Goal: Book appointment/travel/reservation

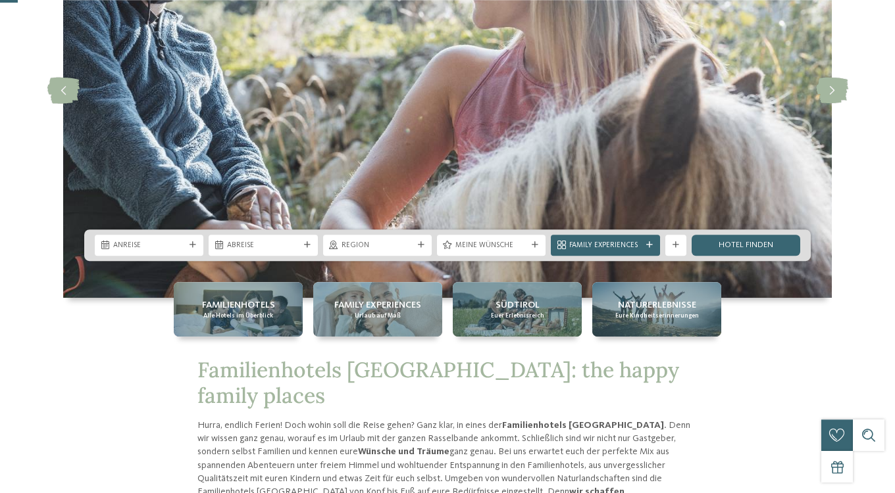
scroll to position [201, 0]
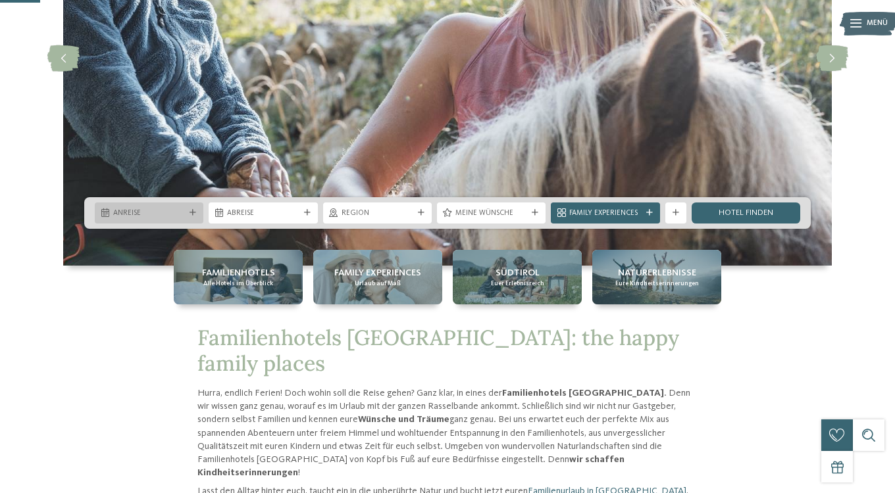
click at [165, 207] on div "Anreise" at bounding box center [149, 213] width 109 height 21
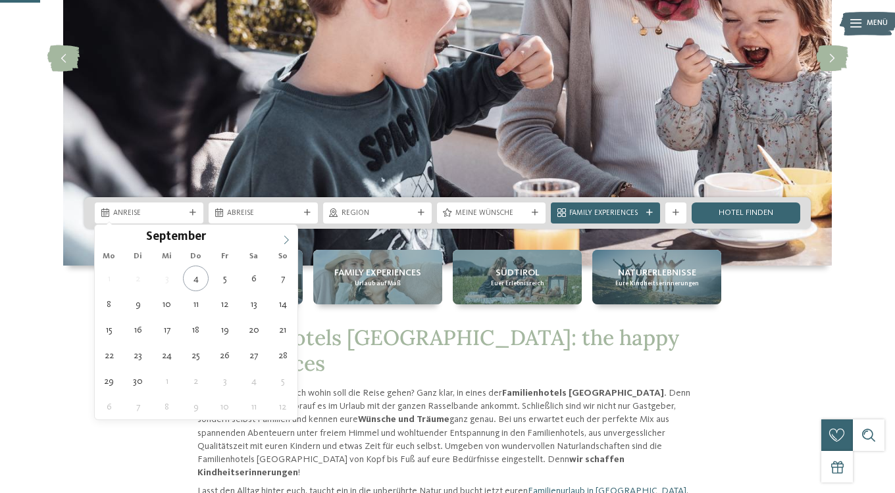
click at [284, 236] on icon at bounding box center [286, 240] width 5 height 9
type input "****"
click at [284, 236] on icon at bounding box center [286, 240] width 5 height 9
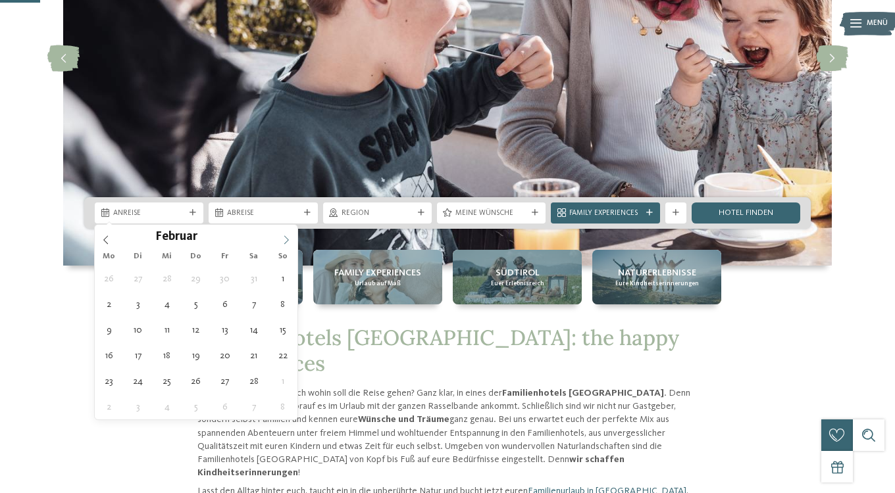
click at [284, 236] on icon at bounding box center [286, 240] width 5 height 9
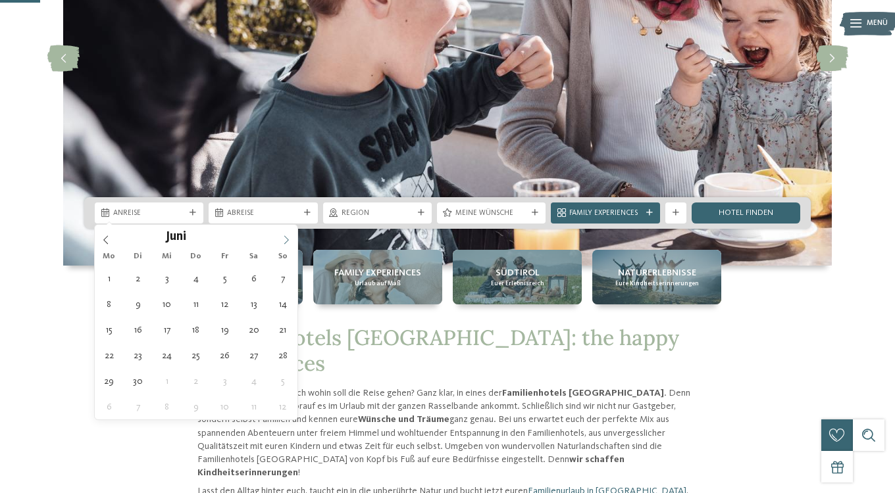
click at [284, 236] on icon at bounding box center [286, 240] width 5 height 9
type div "[DATE]"
type input "****"
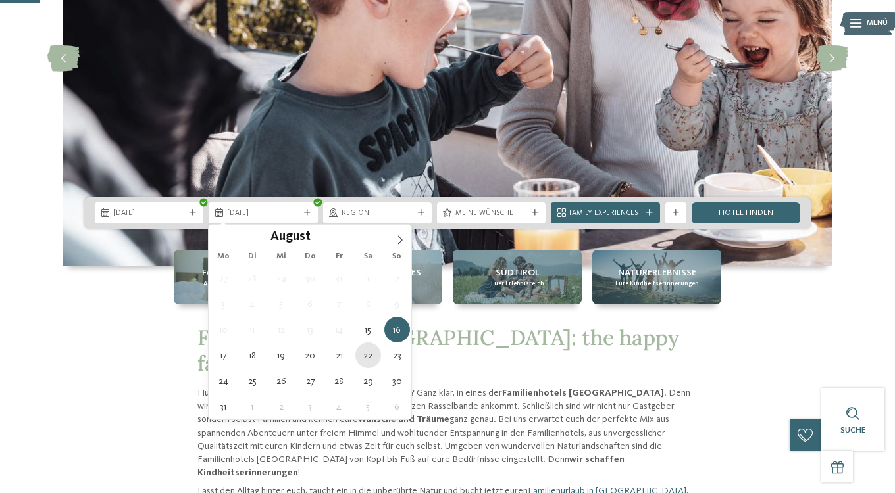
type div "[DATE]"
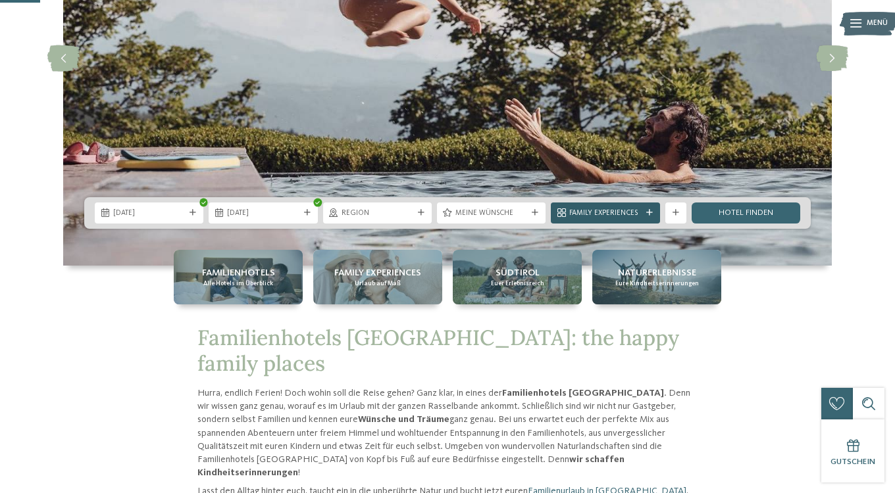
click at [611, 211] on span "Family Experiences" at bounding box center [605, 214] width 72 height 11
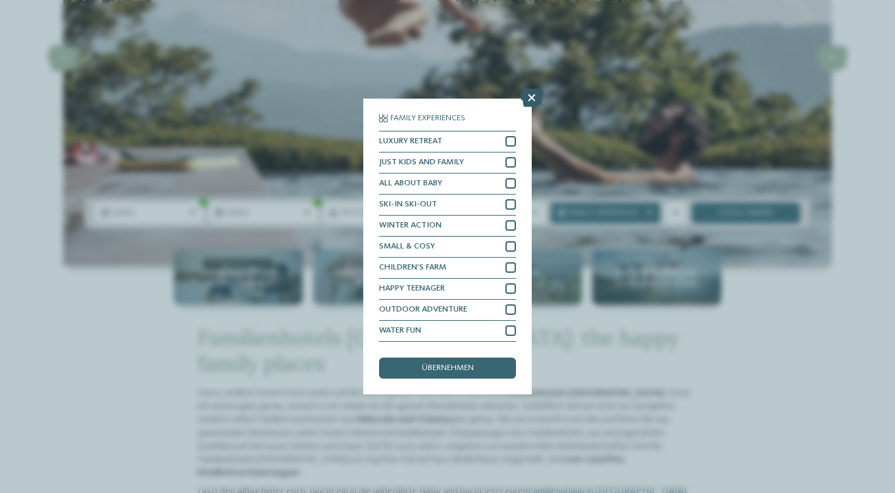
click at [528, 98] on icon at bounding box center [531, 98] width 22 height 18
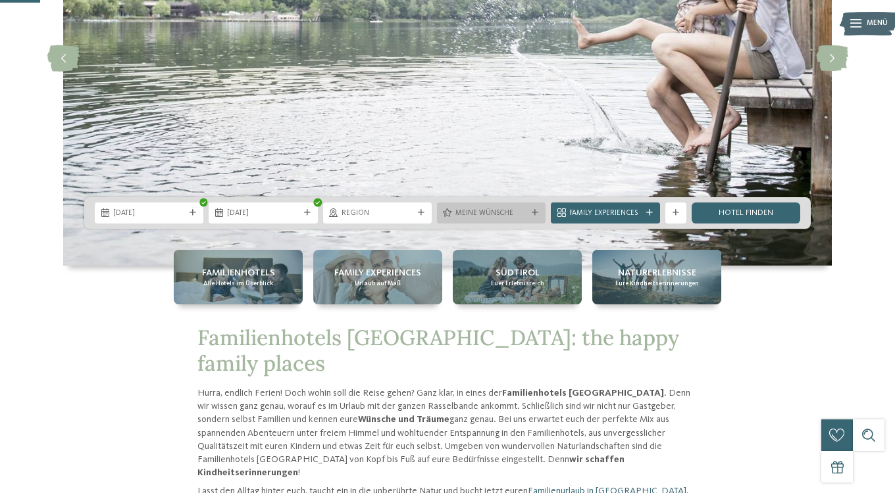
click at [516, 212] on span "Meine Wünsche" at bounding box center [491, 214] width 72 height 11
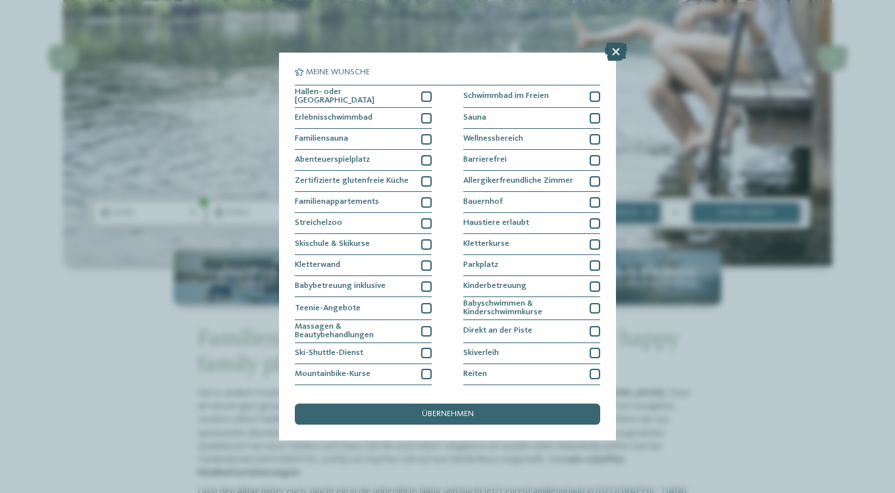
click at [619, 53] on icon at bounding box center [616, 52] width 22 height 18
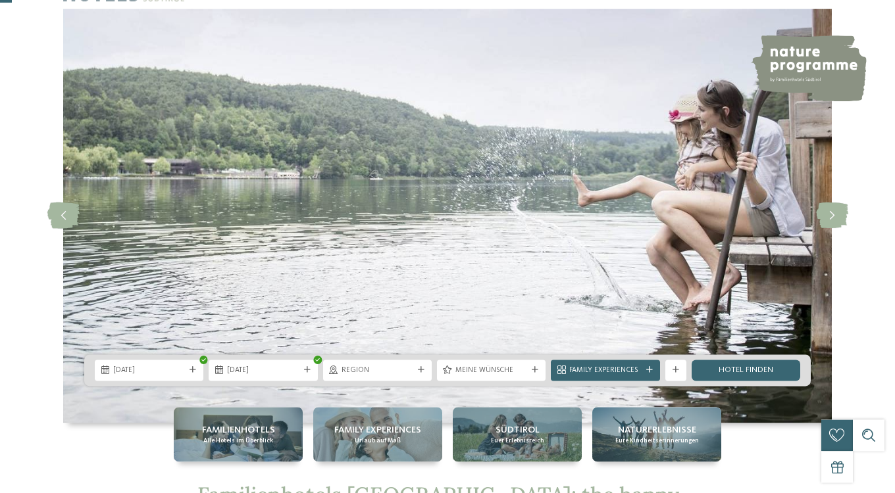
scroll to position [67, 0]
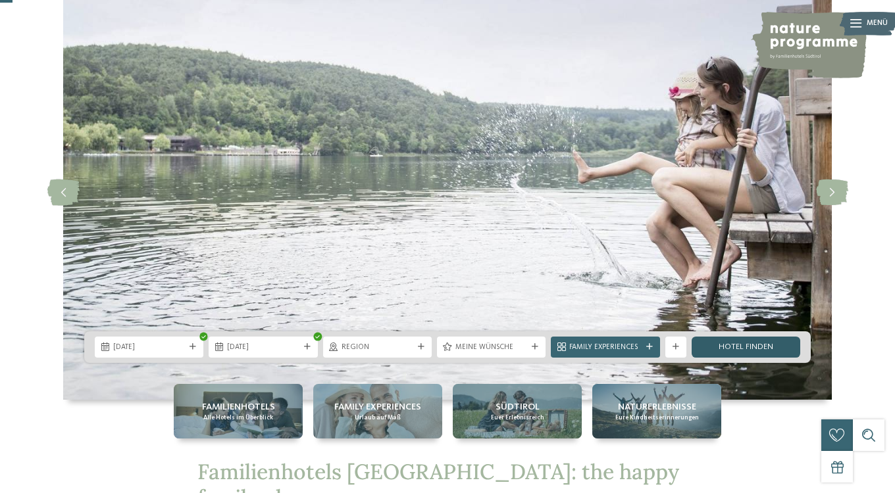
click at [741, 345] on link "Hotel finden" at bounding box center [745, 347] width 109 height 21
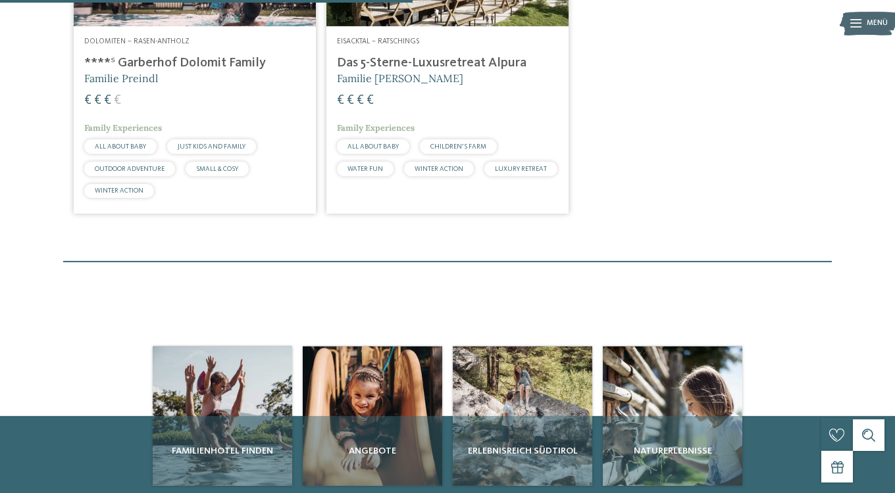
scroll to position [258, 0]
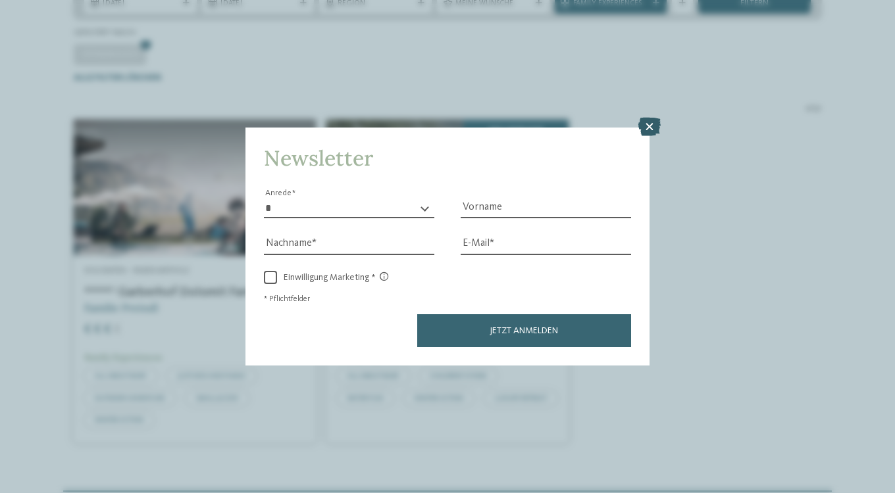
click at [653, 126] on icon at bounding box center [649, 127] width 22 height 18
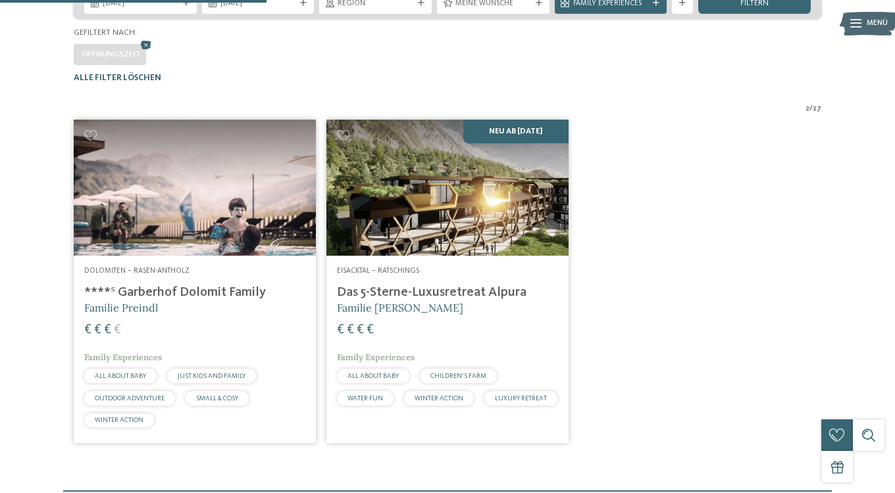
scroll to position [57, 0]
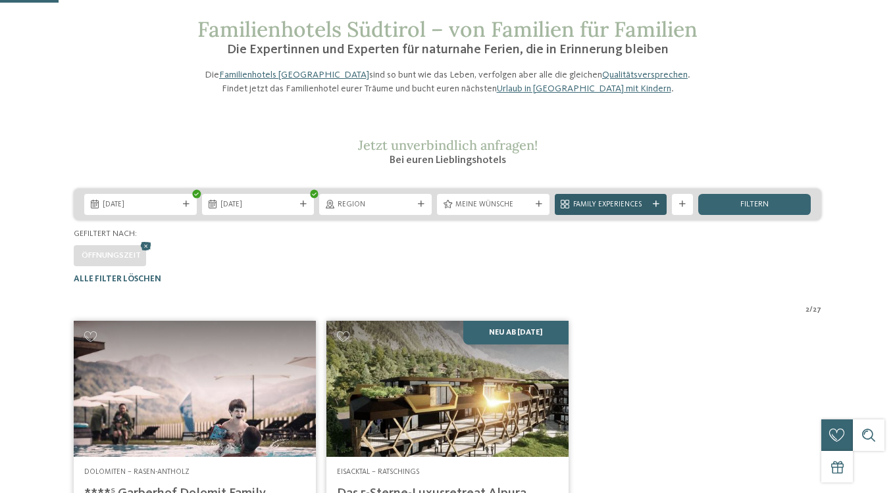
click at [620, 211] on span "Family Experiences" at bounding box center [611, 205] width 76 height 11
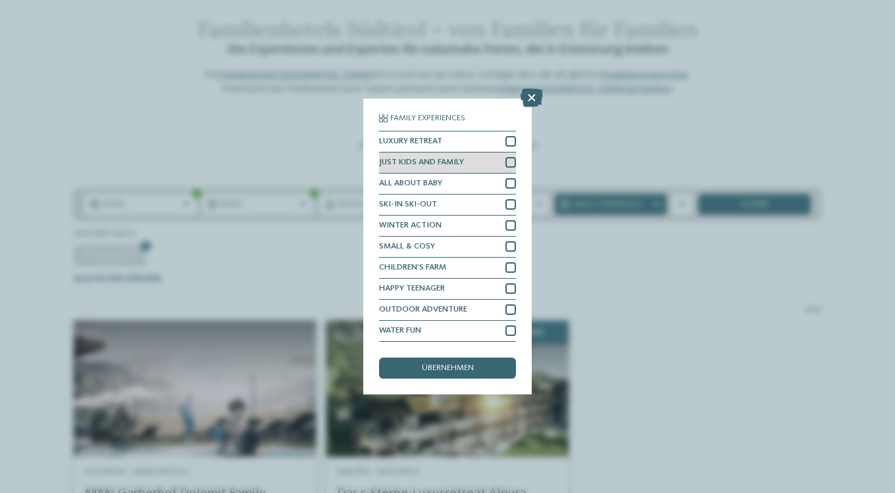
click at [470, 163] on div "JUST KIDS AND FAMILY" at bounding box center [447, 163] width 137 height 21
click at [457, 368] on span "übernehmen" at bounding box center [448, 368] width 52 height 9
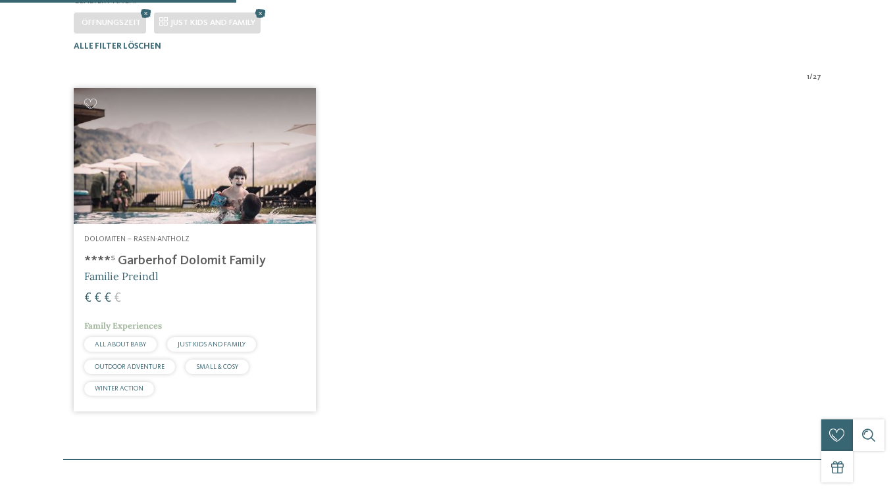
scroll to position [325, 0]
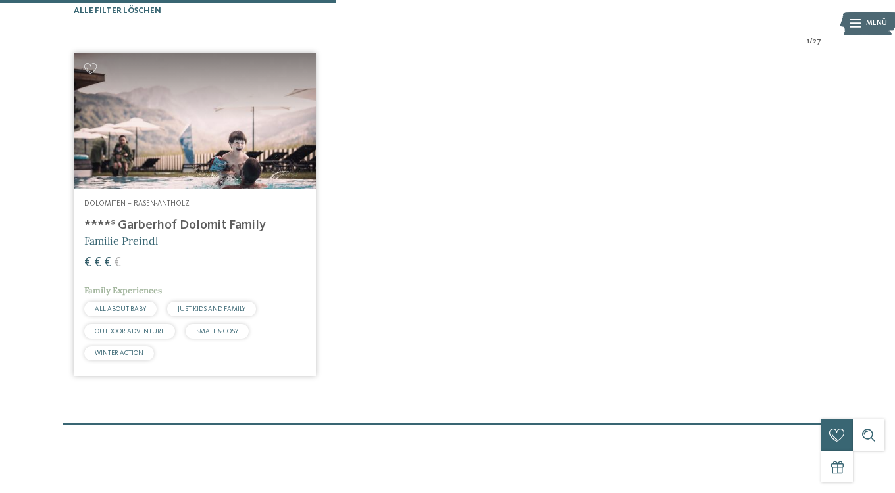
click at [186, 234] on h4 "****ˢ Garberhof Dolomit Family" at bounding box center [194, 226] width 221 height 16
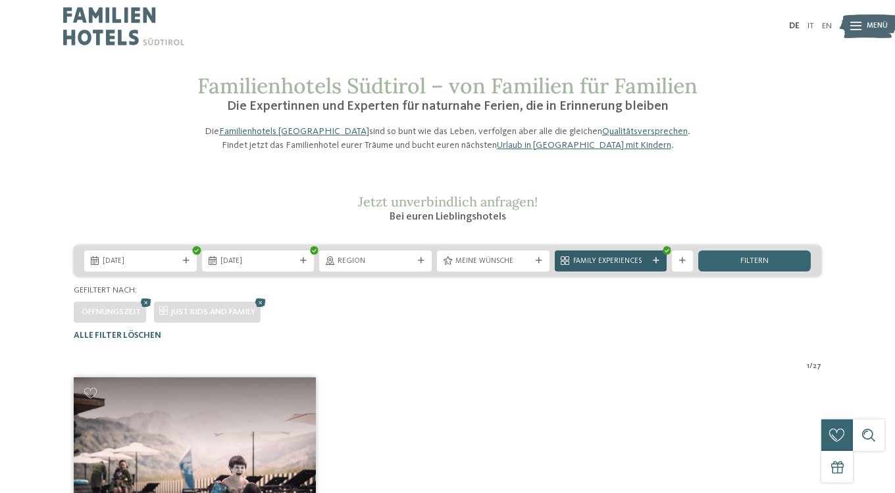
click at [653, 264] on div at bounding box center [656, 261] width 11 height 7
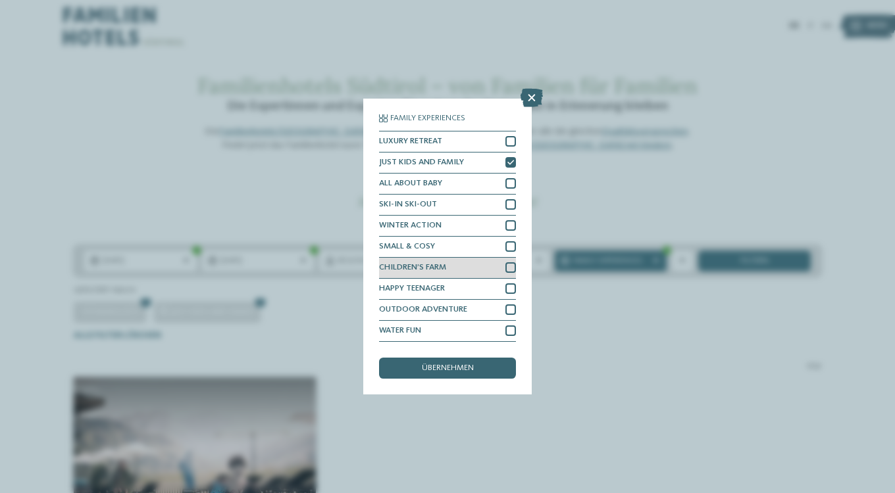
click at [463, 266] on div "CHILDREN’S FARM" at bounding box center [447, 268] width 137 height 21
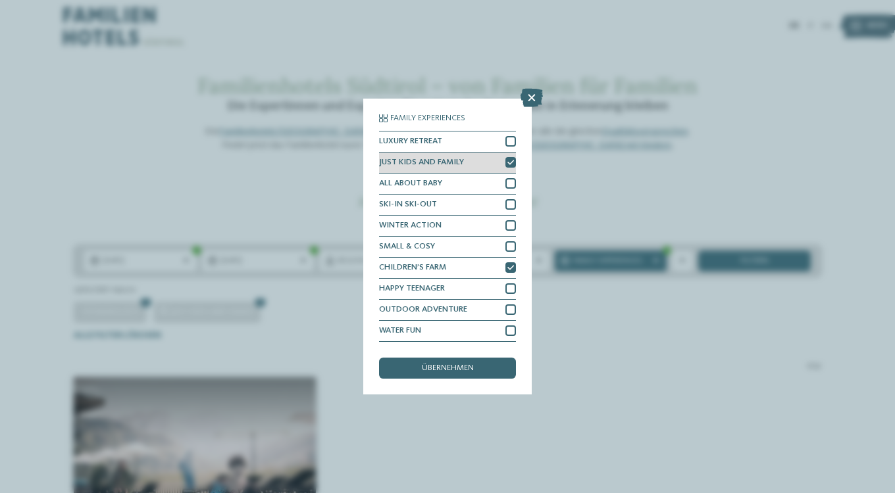
click at [503, 154] on div "JUST KIDS AND FAMILY" at bounding box center [447, 163] width 137 height 21
click at [440, 368] on span "übernehmen" at bounding box center [448, 368] width 52 height 9
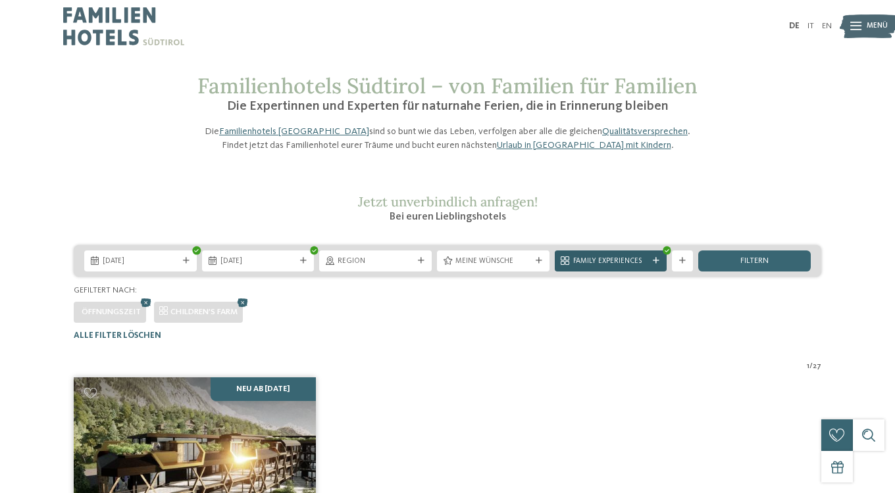
click at [631, 267] on span "Family Experiences" at bounding box center [611, 262] width 76 height 11
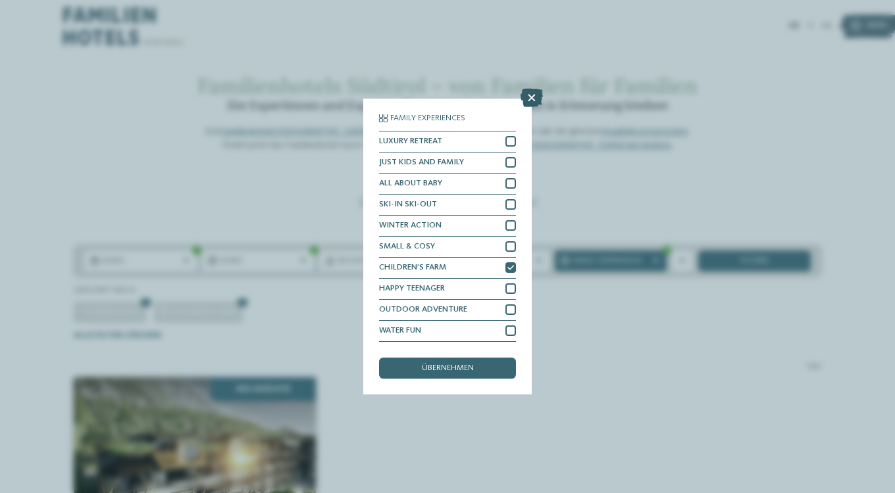
click at [528, 97] on icon at bounding box center [531, 98] width 22 height 18
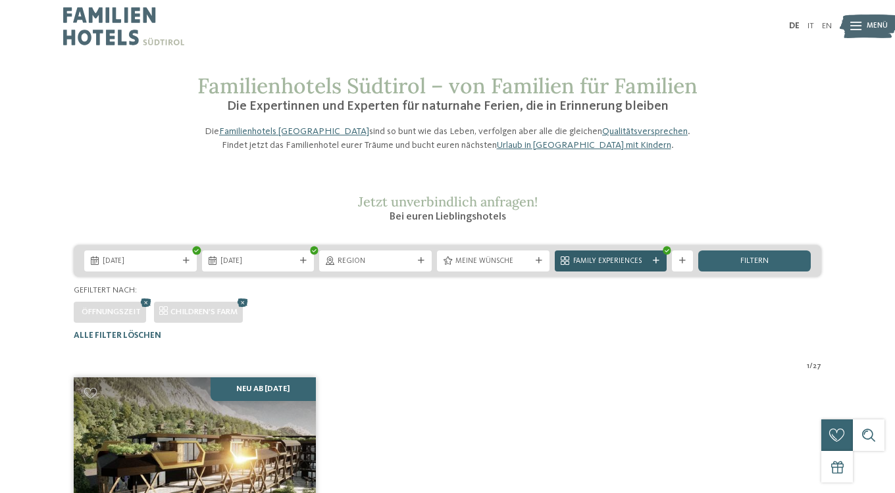
click at [626, 267] on span "Family Experiences" at bounding box center [611, 262] width 76 height 11
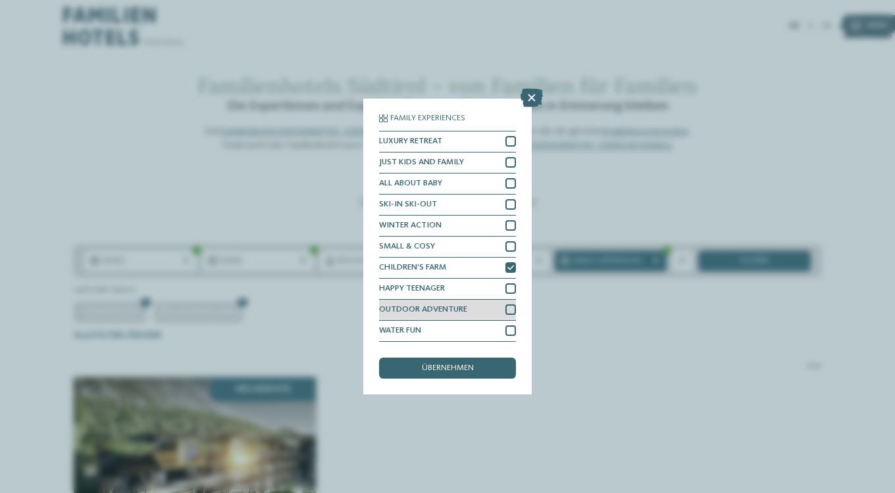
click at [489, 310] on div "OUTDOOR ADVENTURE" at bounding box center [447, 310] width 137 height 21
click at [491, 324] on div "WATER FUN" at bounding box center [447, 331] width 137 height 21
click at [485, 286] on div "HAPPY TEENAGER" at bounding box center [447, 289] width 137 height 21
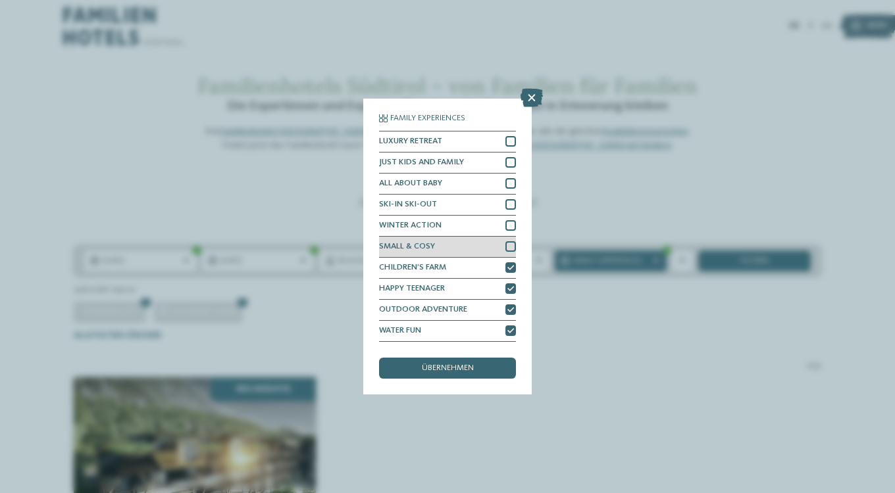
click at [484, 251] on div "SMALL & COSY" at bounding box center [447, 247] width 137 height 21
click at [484, 217] on div "WINTER ACTION" at bounding box center [447, 226] width 137 height 21
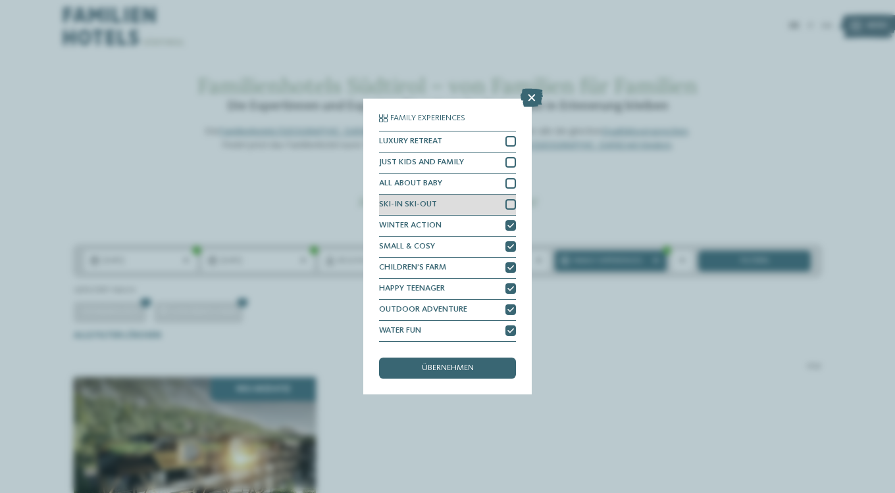
click at [484, 200] on div "SKI-IN SKI-OUT" at bounding box center [447, 205] width 137 height 21
click at [480, 182] on div "ALL ABOUT BABY" at bounding box center [447, 184] width 137 height 21
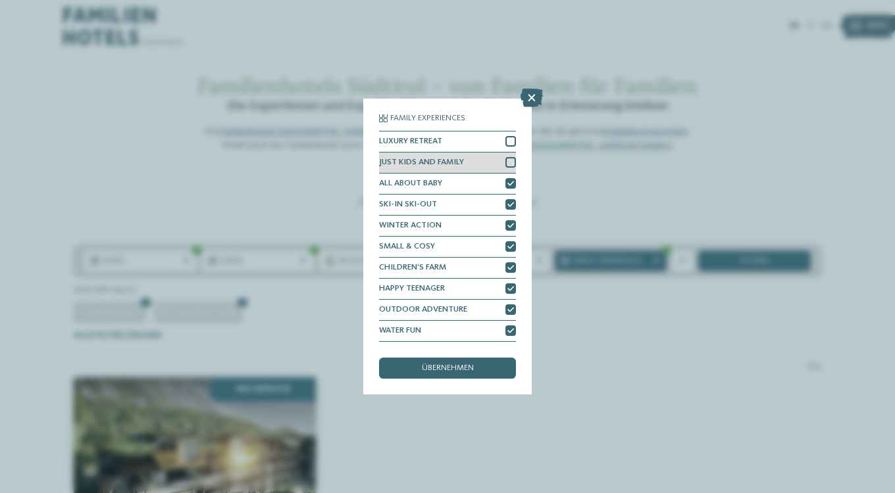
click at [480, 166] on div "JUST KIDS AND FAMILY" at bounding box center [447, 163] width 137 height 21
click at [478, 143] on div "LUXURY RETREAT" at bounding box center [447, 142] width 137 height 21
click at [478, 364] on div "übernehmen" at bounding box center [447, 368] width 137 height 21
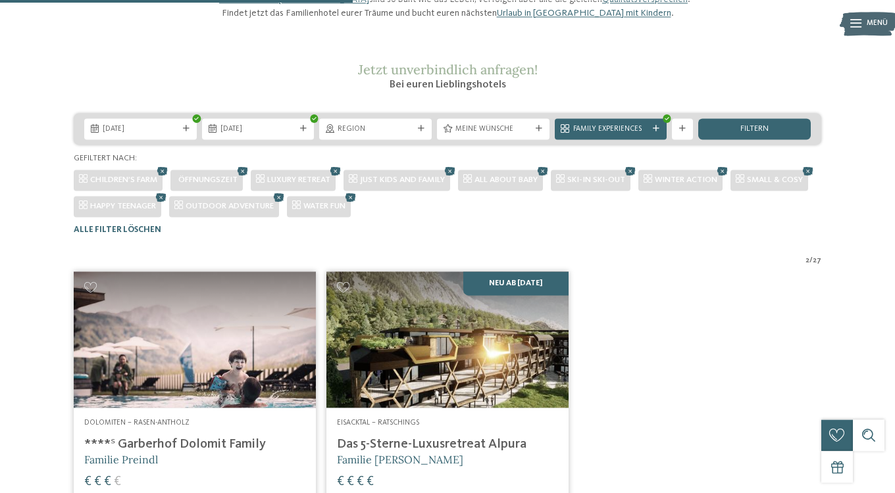
scroll to position [16, 0]
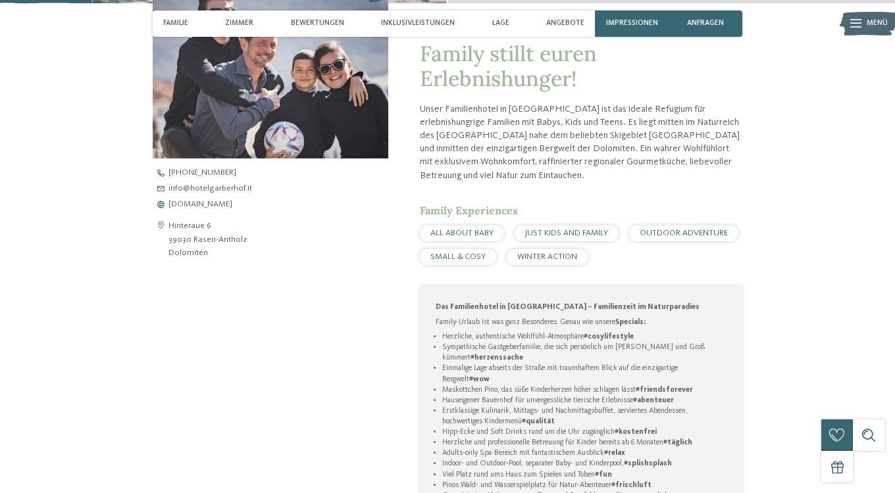
scroll to position [604, 0]
